Goal: Task Accomplishment & Management: Use online tool/utility

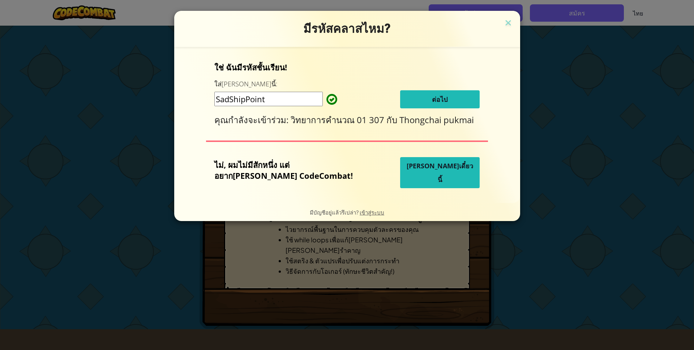
click at [443, 175] on button "[PERSON_NAME]เดี๋ยวนี้" at bounding box center [440, 172] width 80 height 31
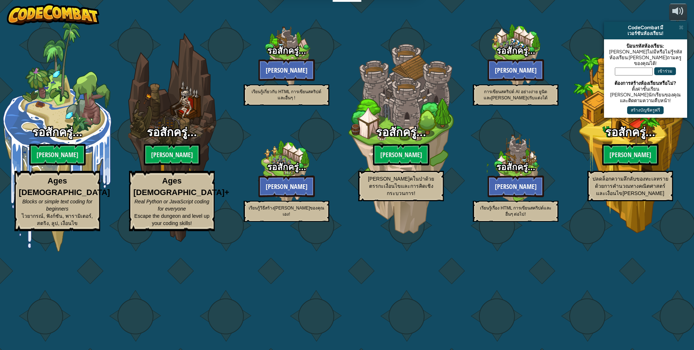
select select "th"
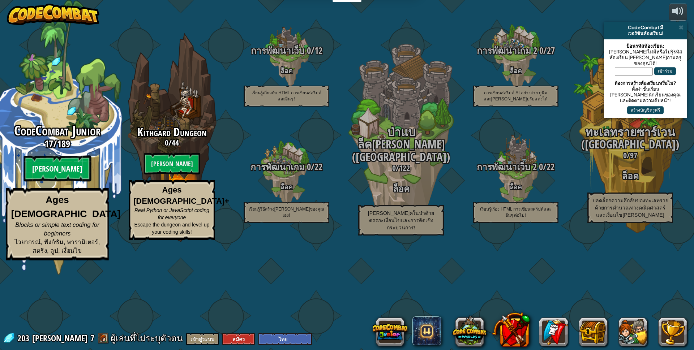
click at [58, 182] on btn "[PERSON_NAME]" at bounding box center [58, 169] width 68 height 26
select select "th"
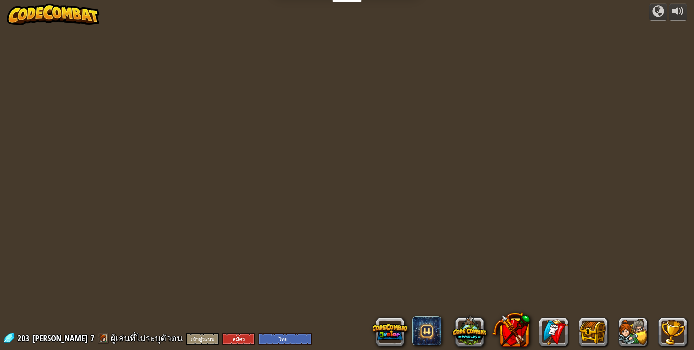
select select "th"
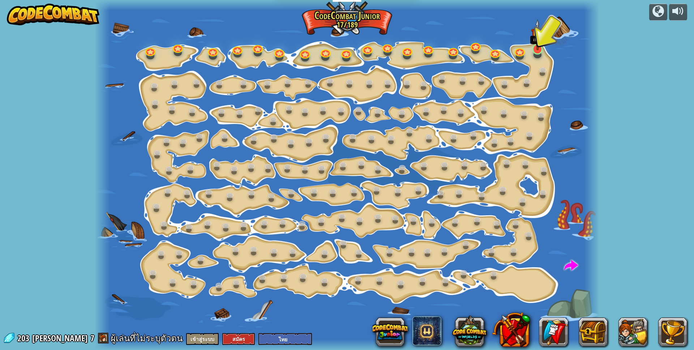
click at [537, 49] on img at bounding box center [537, 34] width 13 height 31
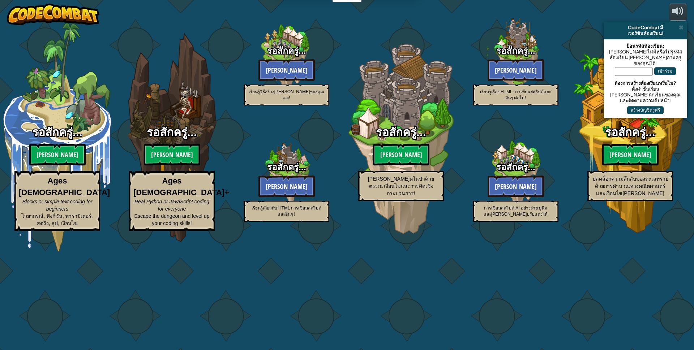
select select "th"
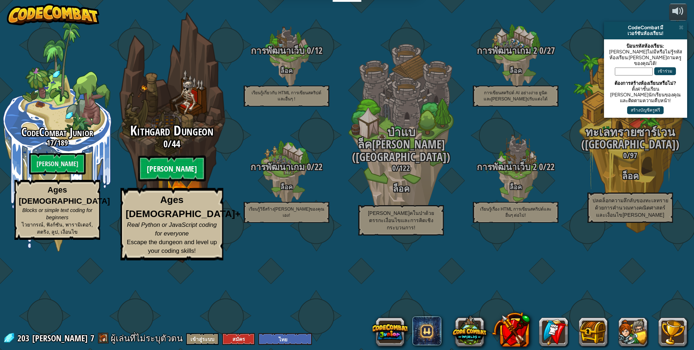
click at [186, 182] on btn "[PERSON_NAME]" at bounding box center [172, 169] width 68 height 26
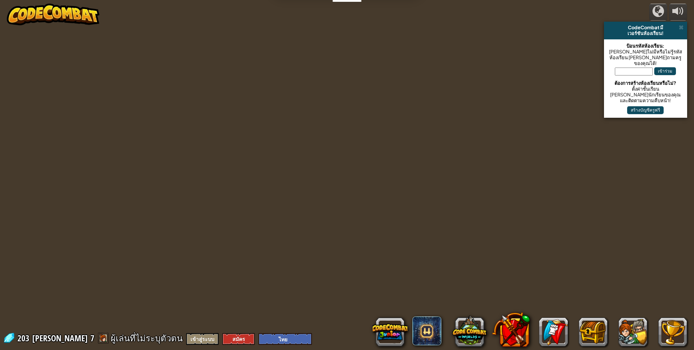
select select "th"
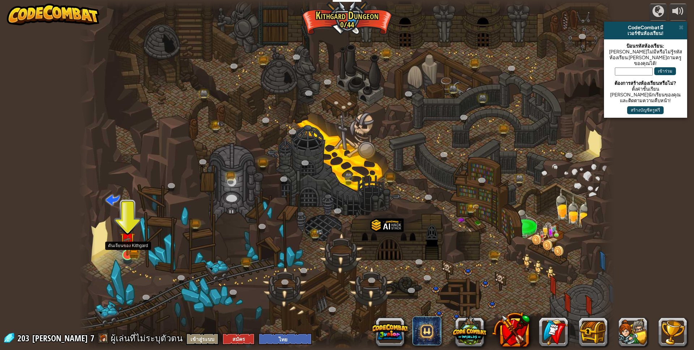
click at [126, 253] on img at bounding box center [127, 240] width 14 height 32
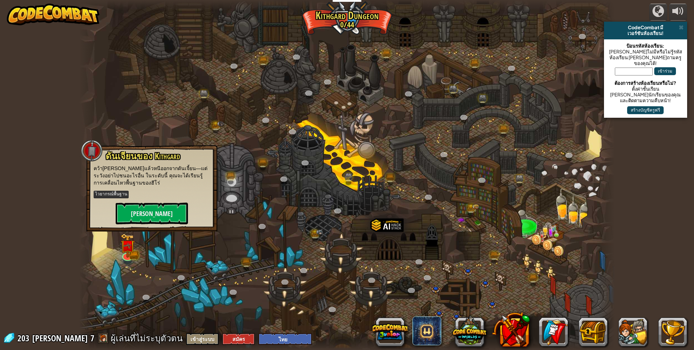
click at [302, 80] on div at bounding box center [347, 175] width 536 height 350
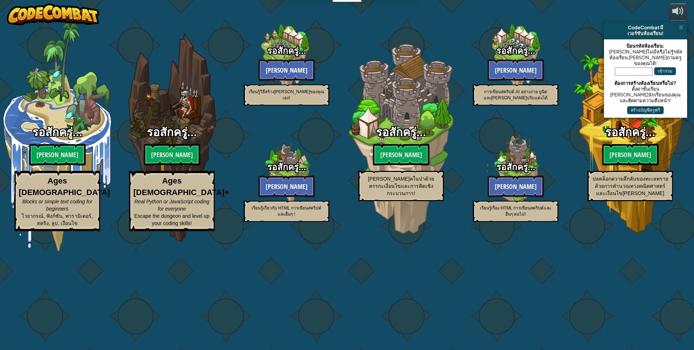
select select "th"
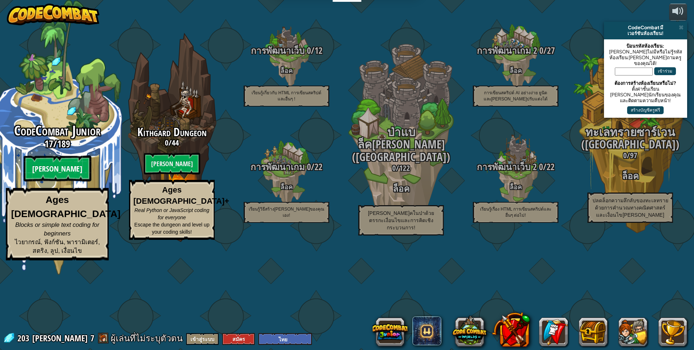
click at [76, 182] on btn "[PERSON_NAME]" at bounding box center [58, 169] width 68 height 26
select select "th"
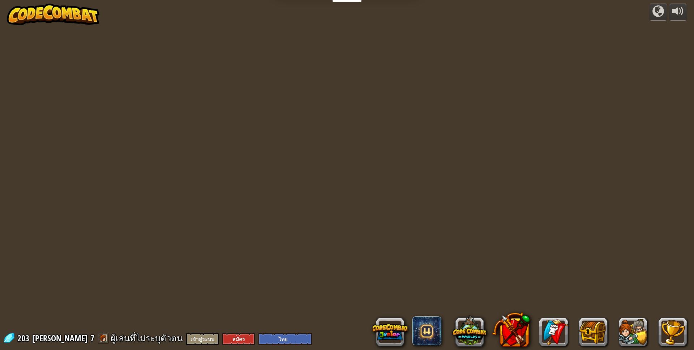
select select "th"
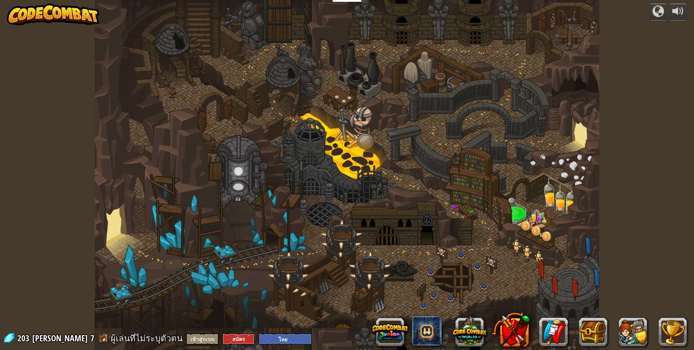
select select "th"
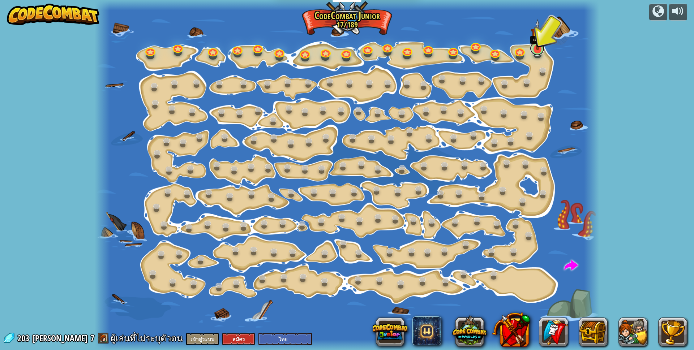
click at [534, 51] on link at bounding box center [537, 48] width 14 height 14
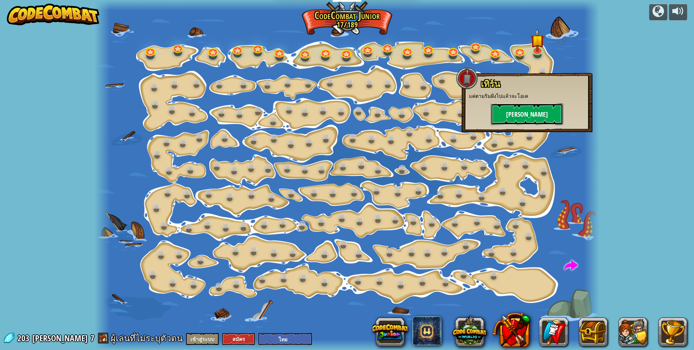
click at [545, 105] on button "[PERSON_NAME]" at bounding box center [527, 114] width 72 height 22
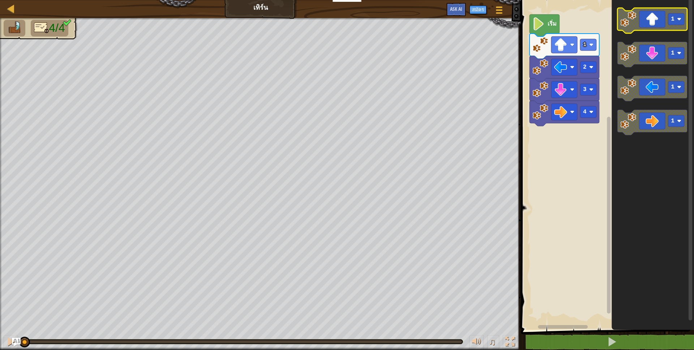
click at [636, 17] on image "พื้นที่ทำงาน Blockly" at bounding box center [629, 19] width 16 height 16
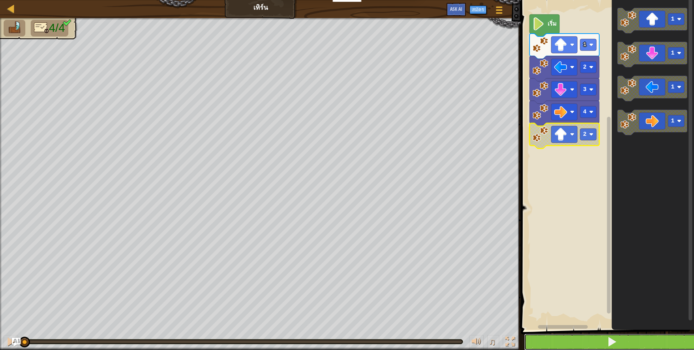
click at [613, 342] on span at bounding box center [612, 342] width 10 height 10
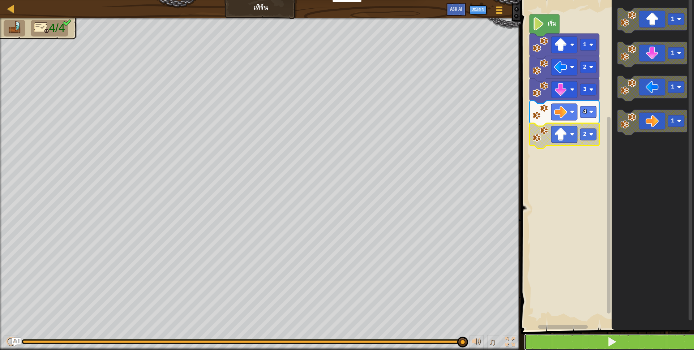
click at [545, 350] on button at bounding box center [611, 342] width 175 height 17
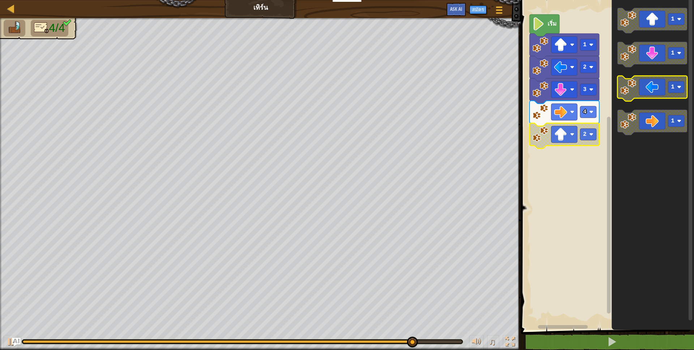
click at [636, 96] on icon "พื้นที่ทำงาน Blockly" at bounding box center [653, 88] width 70 height 25
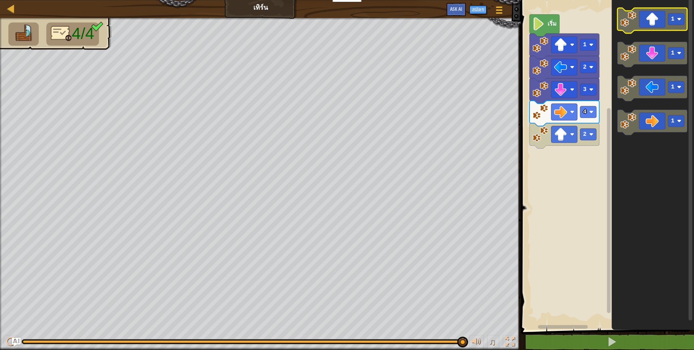
click at [656, 17] on icon "พื้นที่ทำงาน Blockly" at bounding box center [653, 20] width 70 height 25
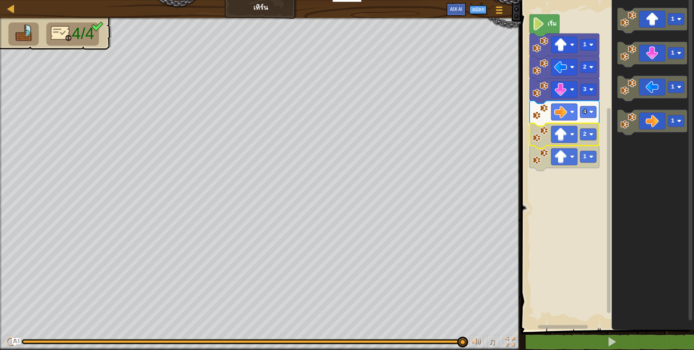
click at [598, 136] on icon "พื้นที่ทำงาน Blockly" at bounding box center [565, 135] width 70 height 25
click at [593, 133] on image "พื้นที่ทำงาน Blockly" at bounding box center [592, 134] width 4 height 4
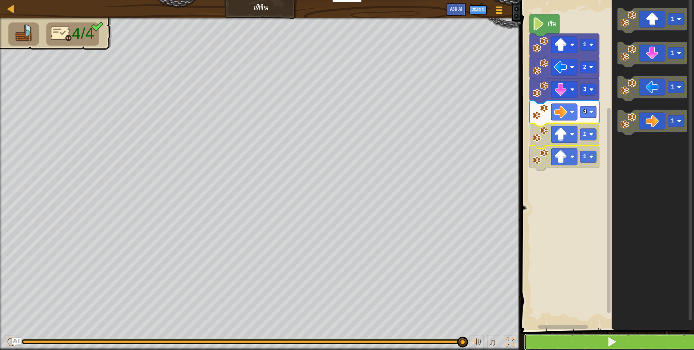
click at [605, 335] on button at bounding box center [611, 342] width 175 height 17
